Goal: Information Seeking & Learning: Learn about a topic

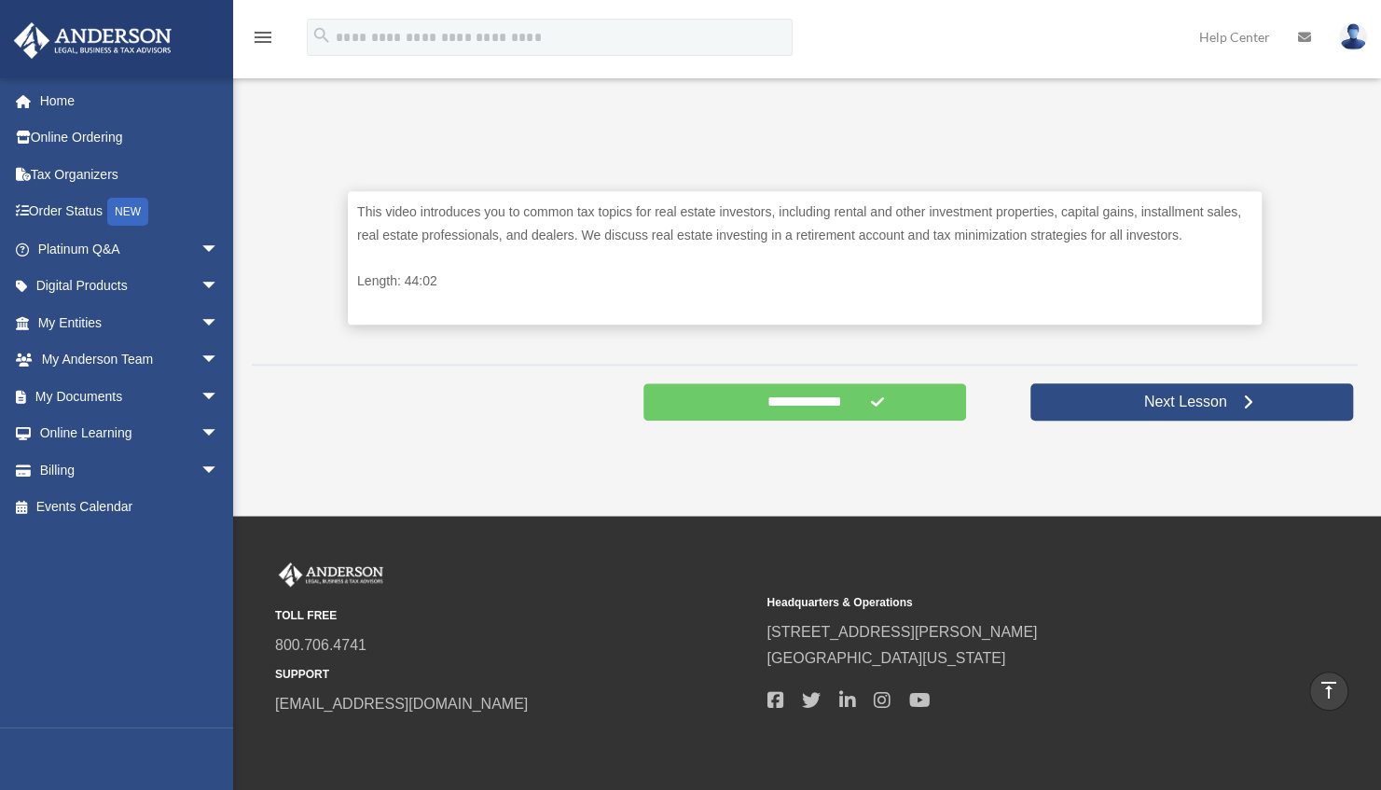
scroll to position [811, 0]
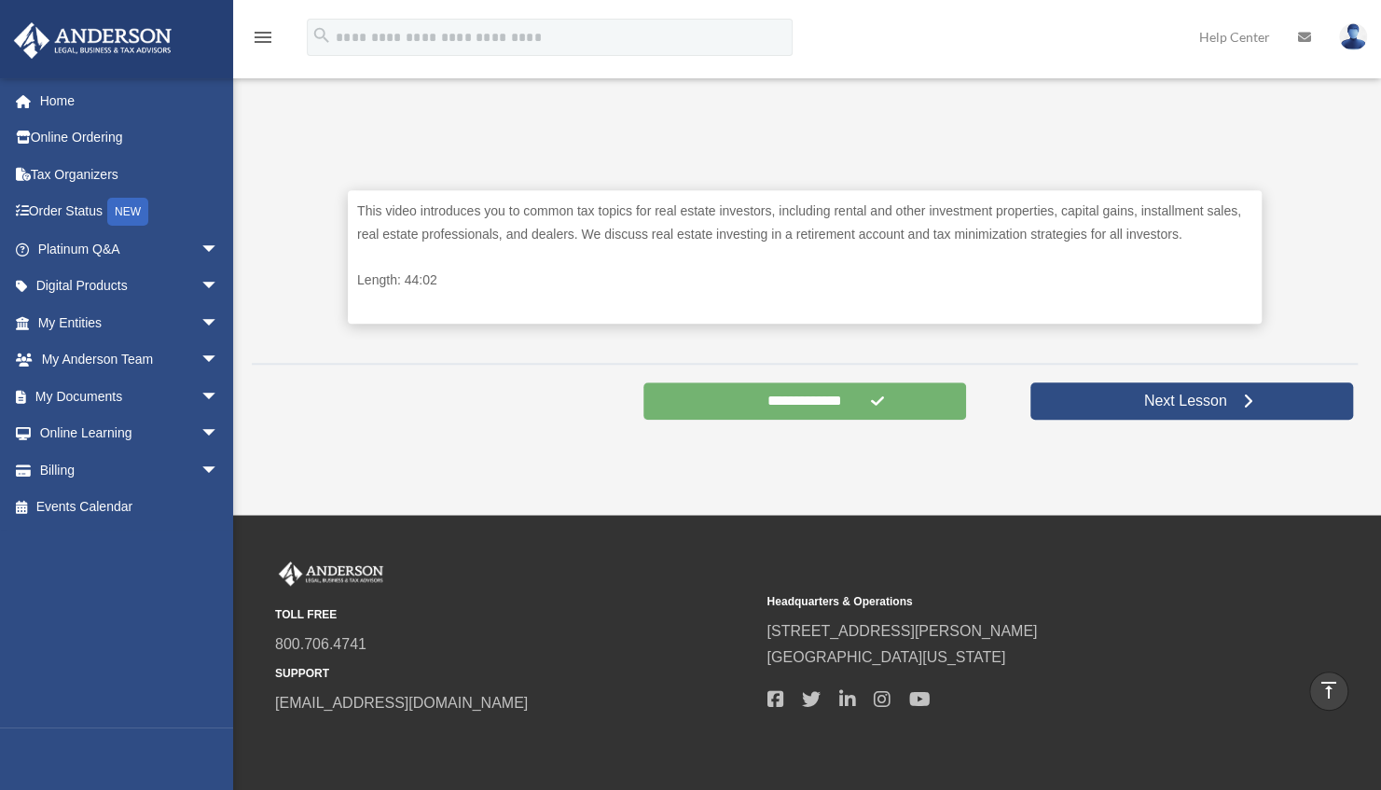
click at [814, 407] on input "**********" at bounding box center [804, 400] width 323 height 37
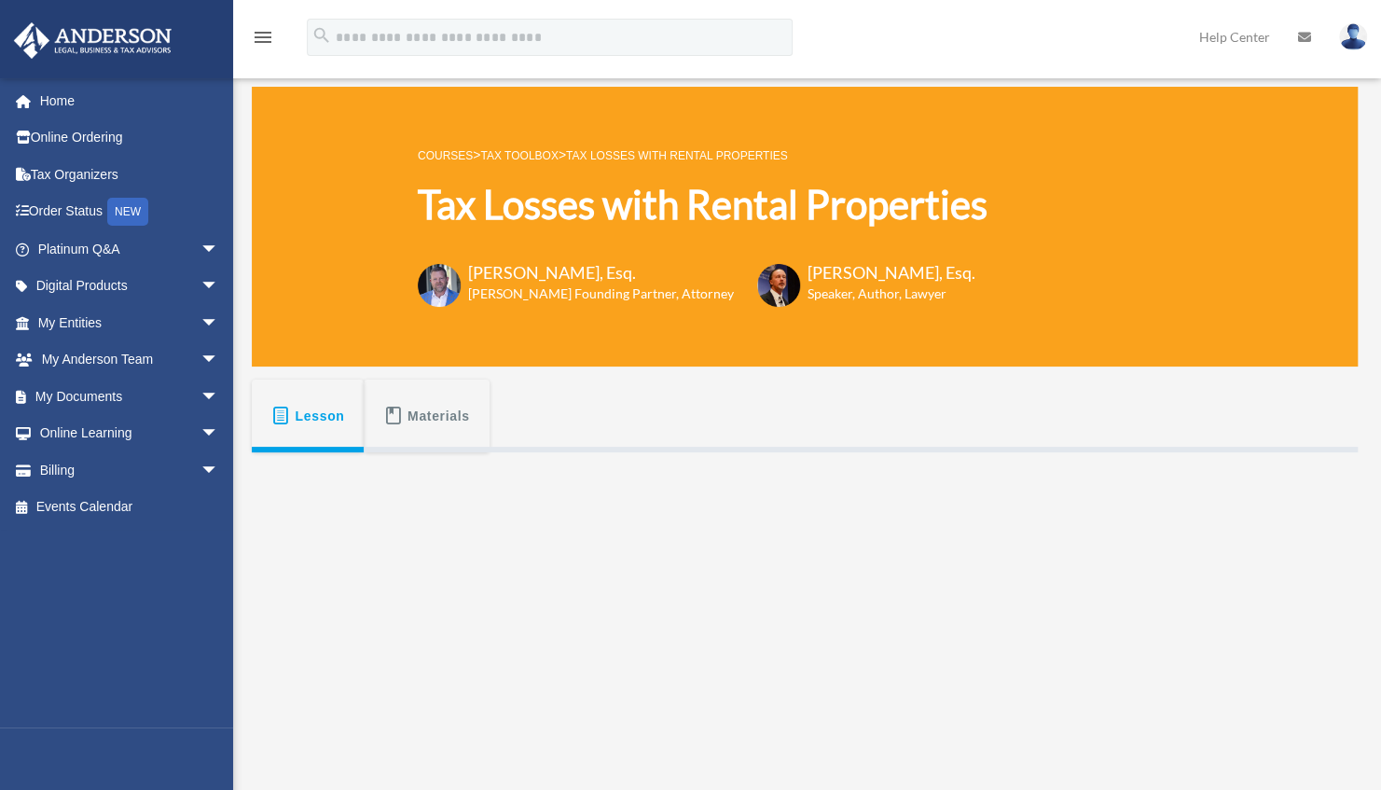
click at [269, 35] on icon "menu" at bounding box center [263, 37] width 22 height 22
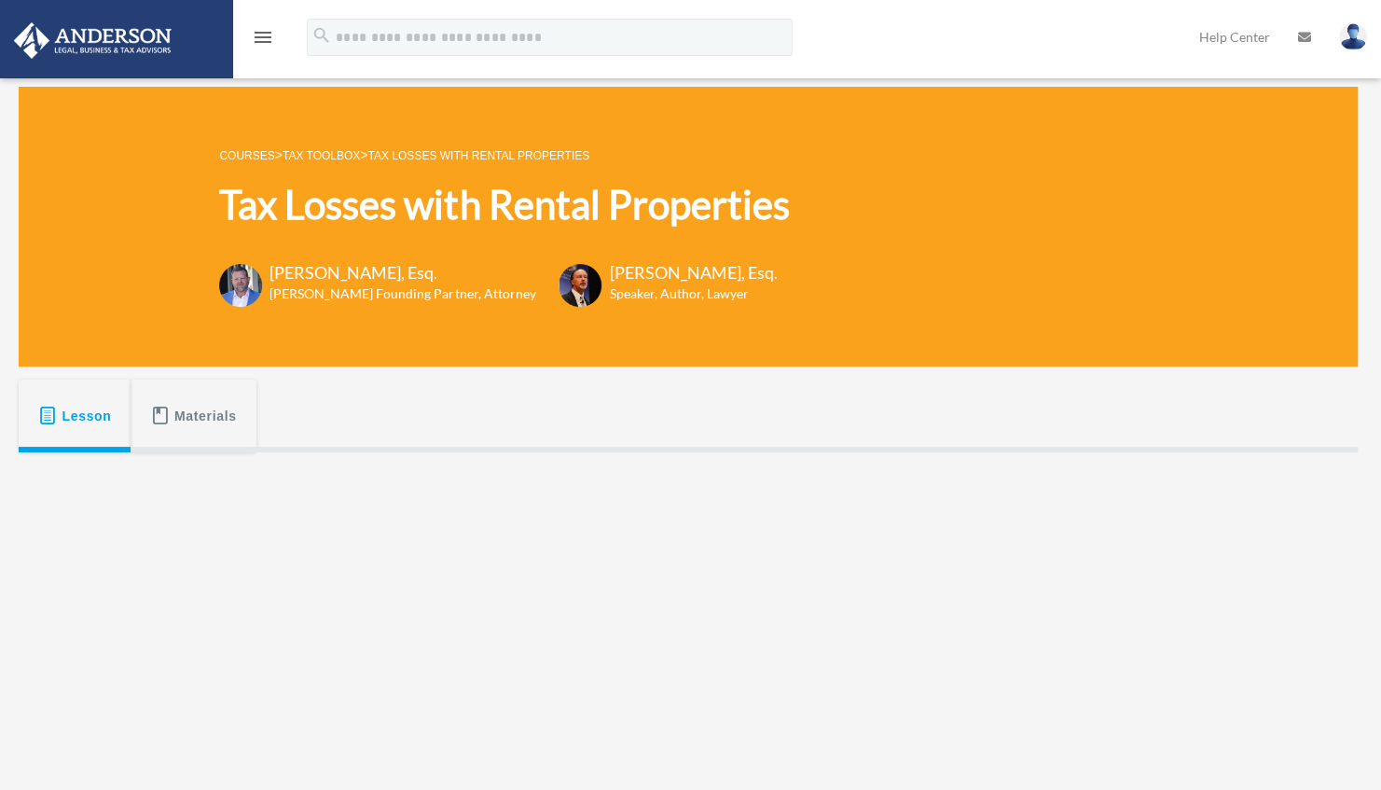
click at [264, 38] on icon "menu" at bounding box center [263, 37] width 22 height 22
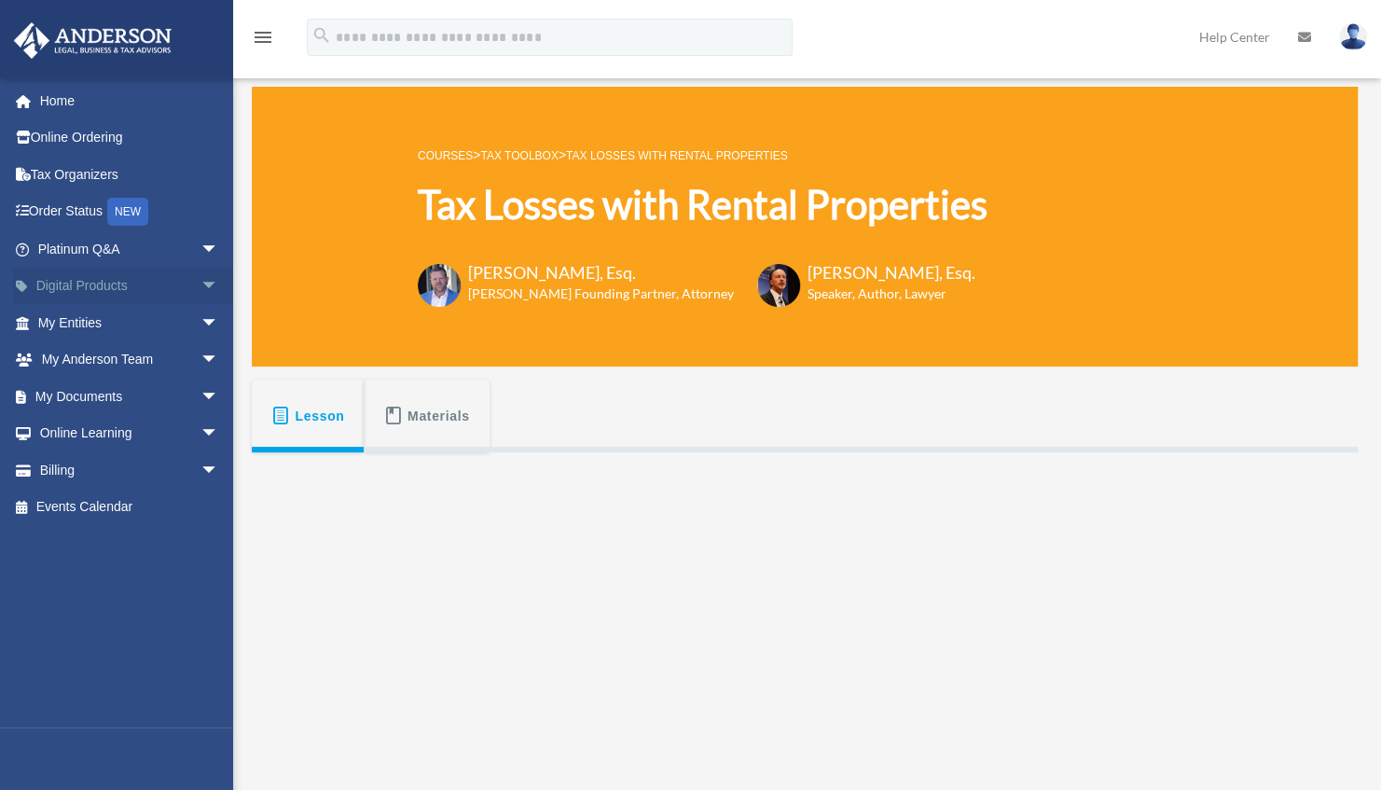
click at [200, 283] on span "arrow_drop_down" at bounding box center [218, 287] width 37 height 38
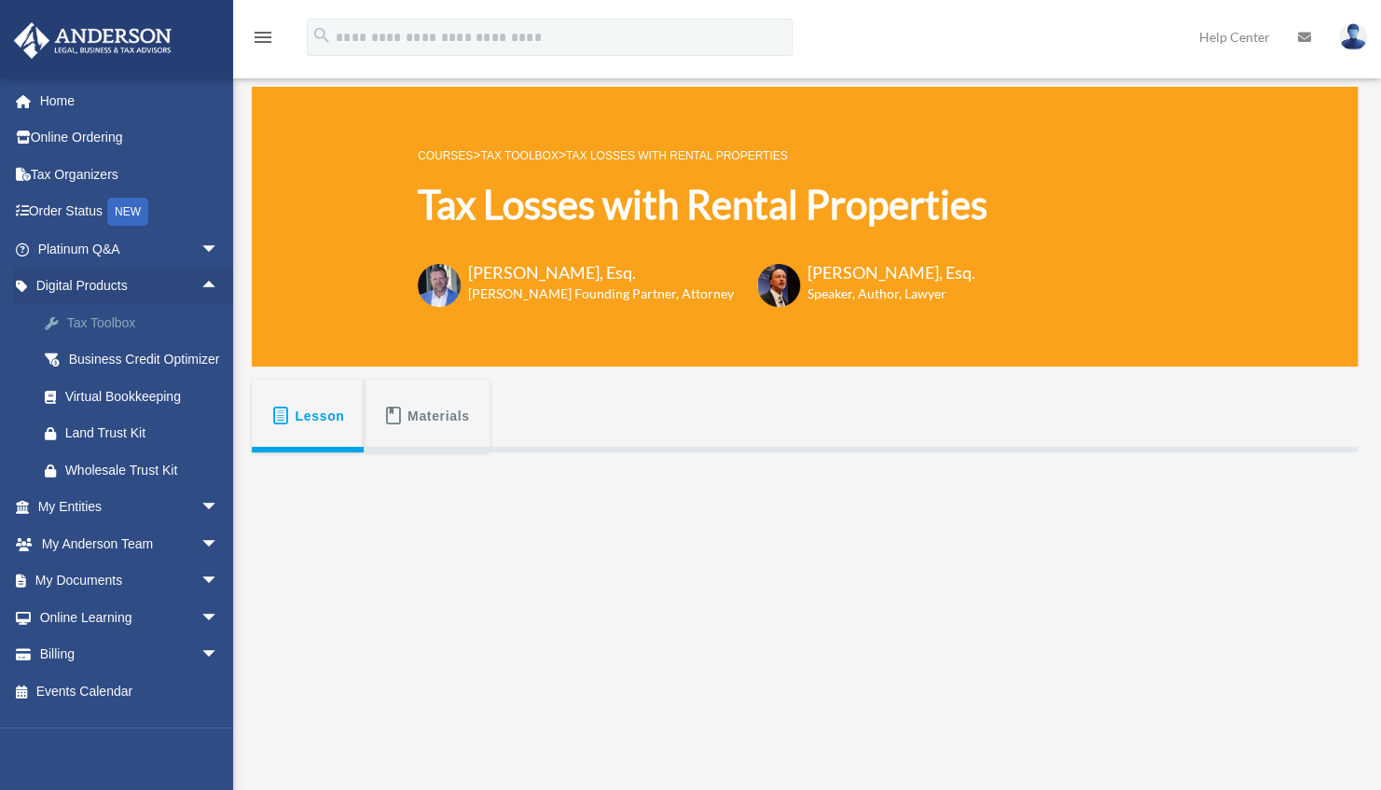
click at [127, 323] on div "Tax Toolbox" at bounding box center [144, 322] width 159 height 23
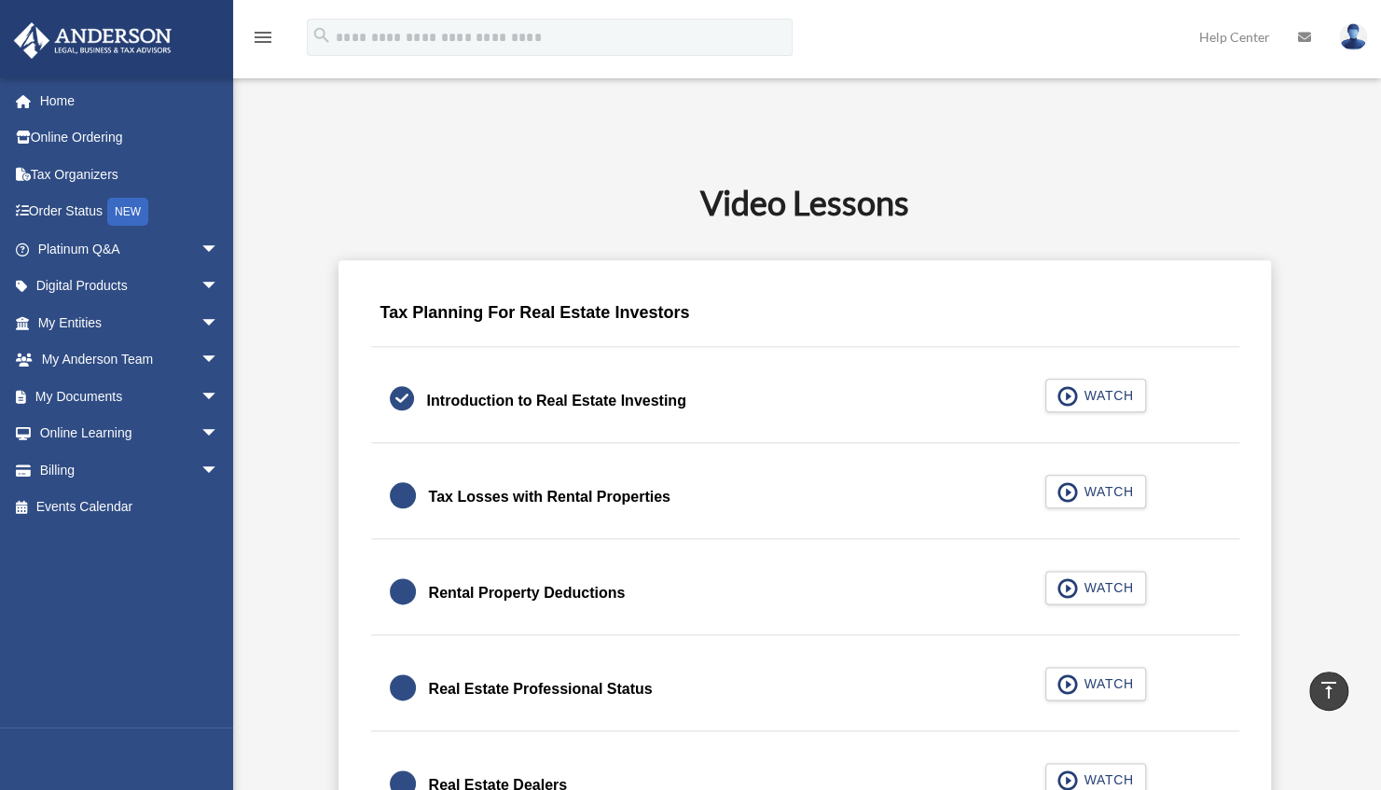
scroll to position [1112, 0]
